Goal: Check status: Check status

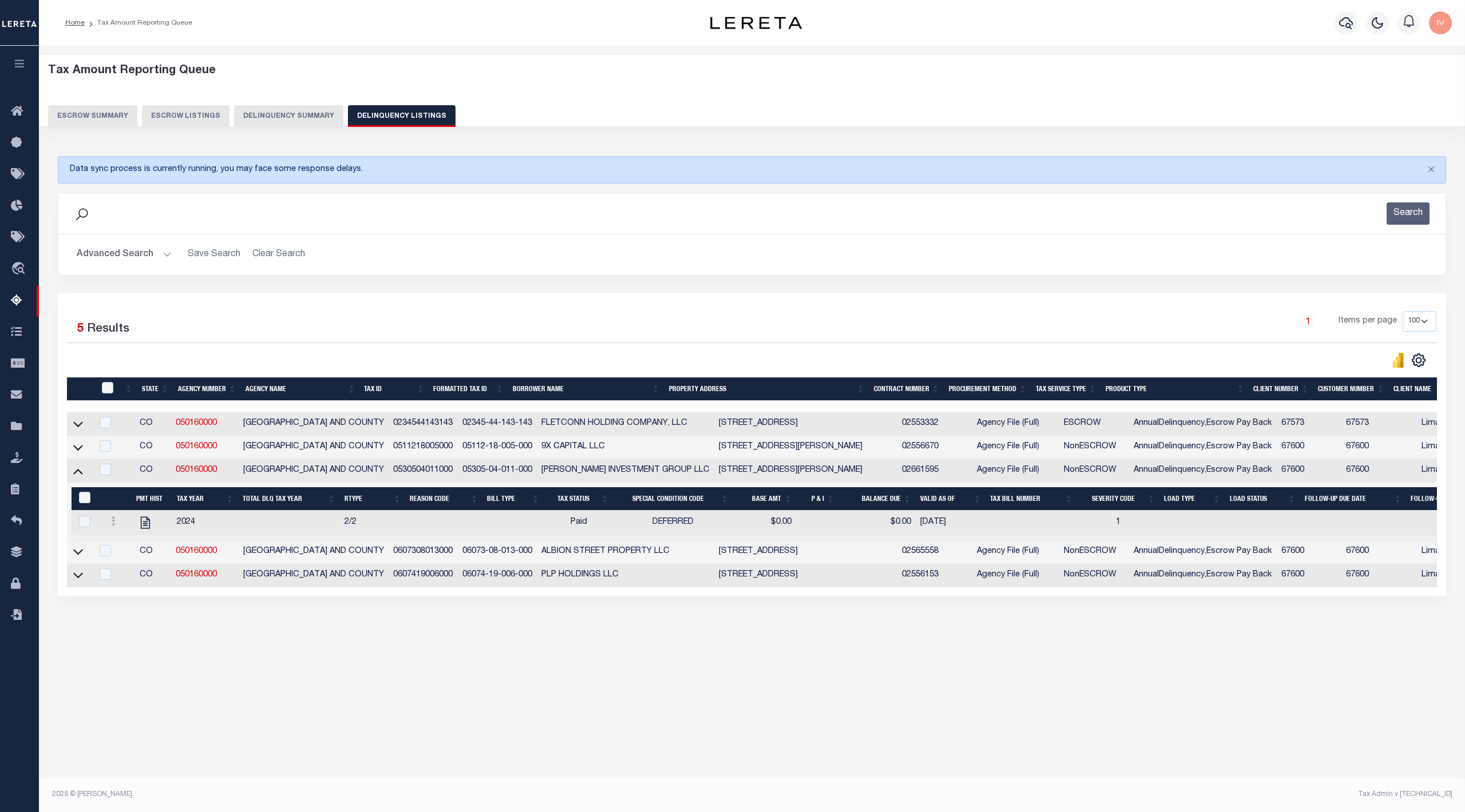
select select "100"
click at [431, 631] on div "Data sync process is currently running, you may face some response delays. Sear…" at bounding box center [752, 388] width 1404 height 486
click at [77, 579] on icon at bounding box center [78, 576] width 10 height 6
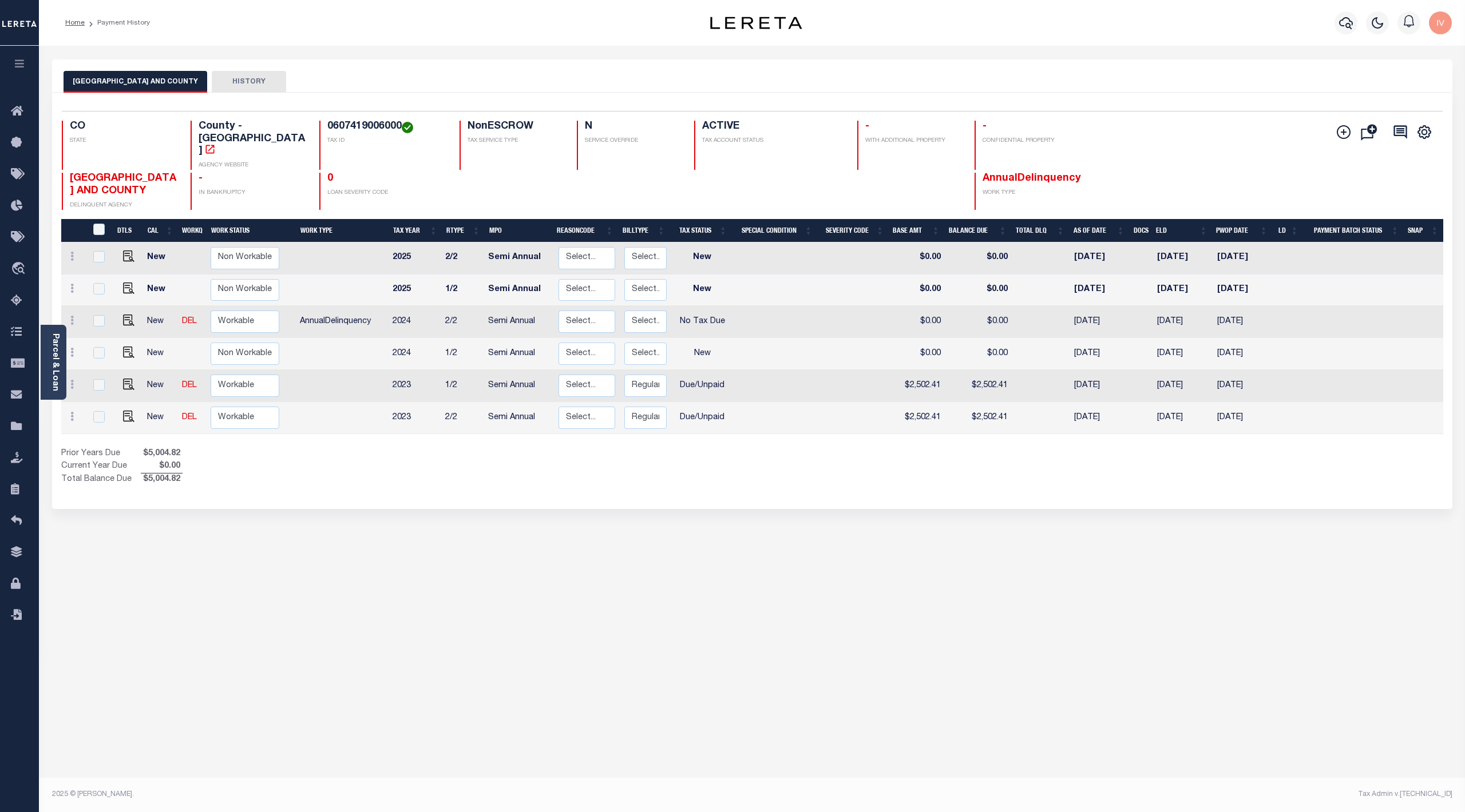
click at [387, 653] on div "DENVER CITY AND COUNTY HISTORY Selected 6 Results" at bounding box center [752, 383] width 1418 height 646
